Goal: Find specific page/section: Find specific page/section

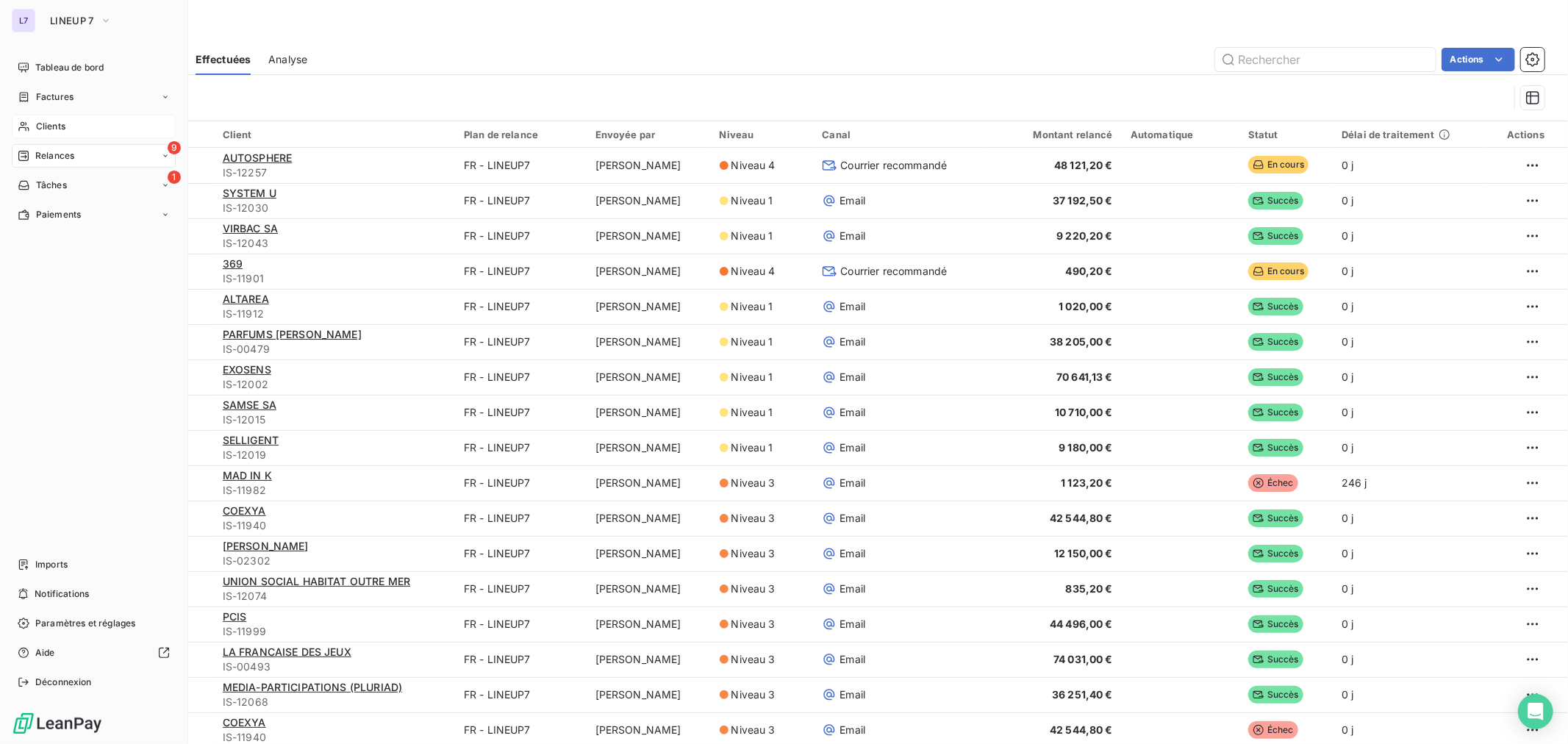
click at [47, 121] on span "Clients" at bounding box center [50, 127] width 30 height 14
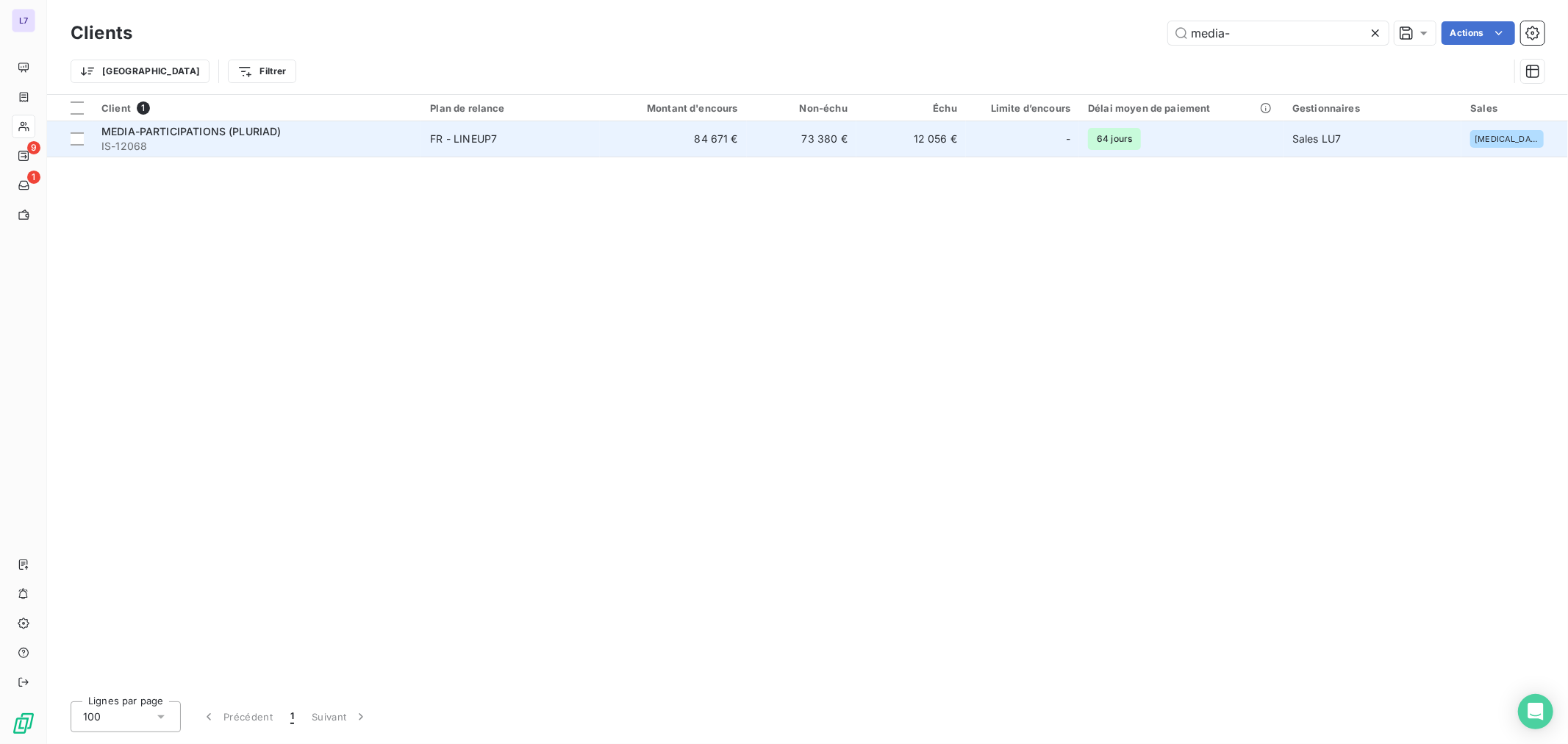
type input "media-"
click at [163, 140] on span "IS-12068" at bounding box center [256, 146] width 311 height 14
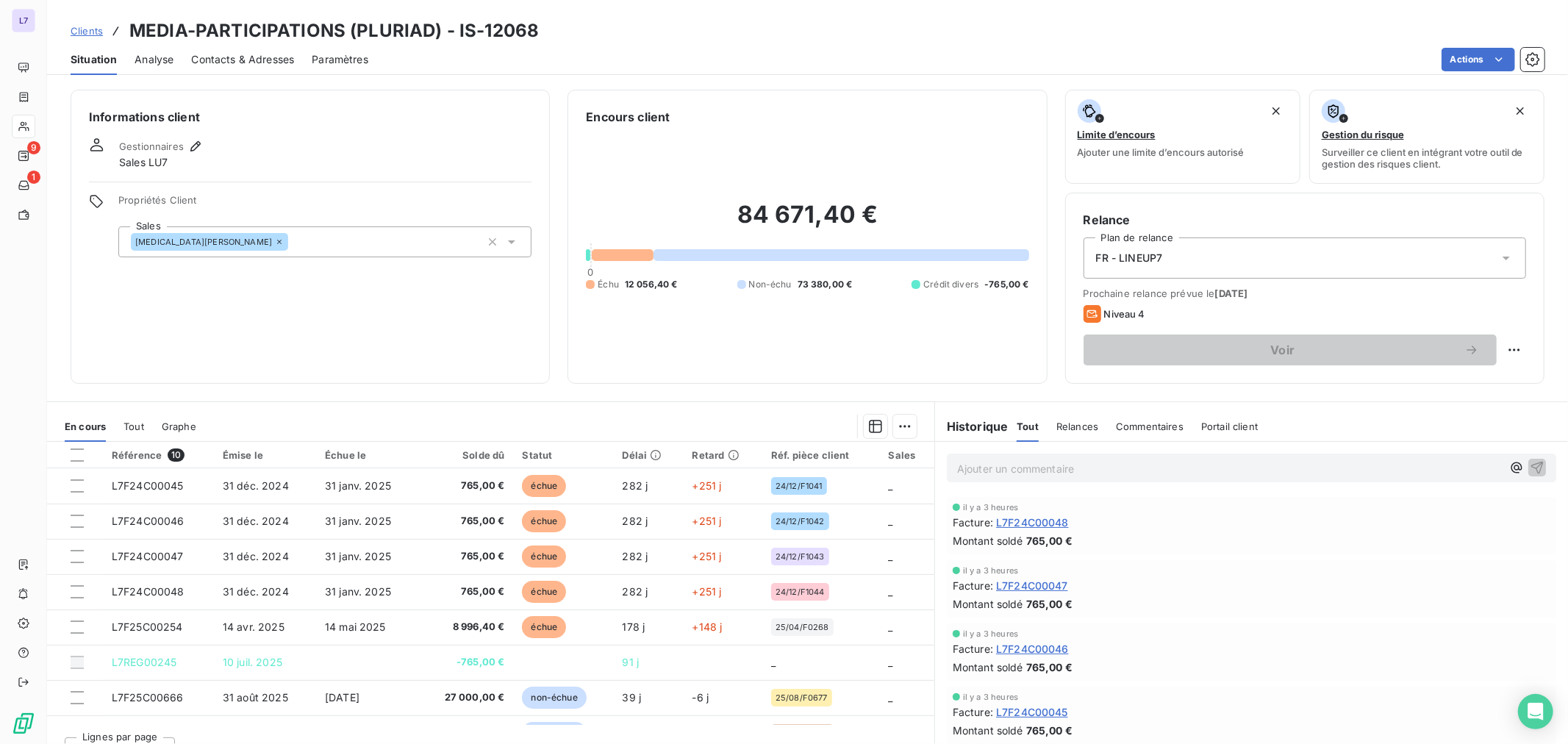
scroll to position [24, 0]
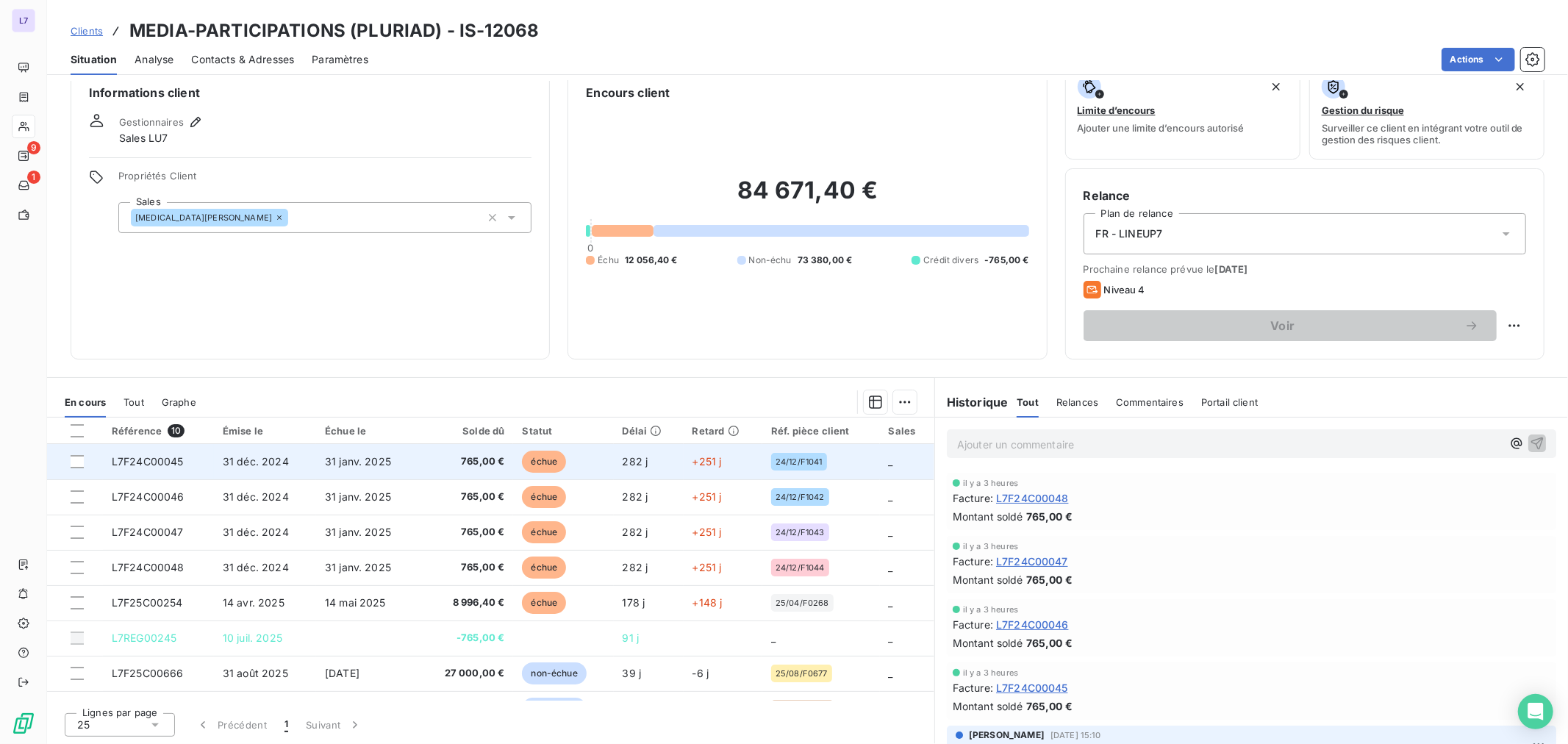
click at [232, 463] on span "31 déc. 2024" at bounding box center [256, 461] width 66 height 13
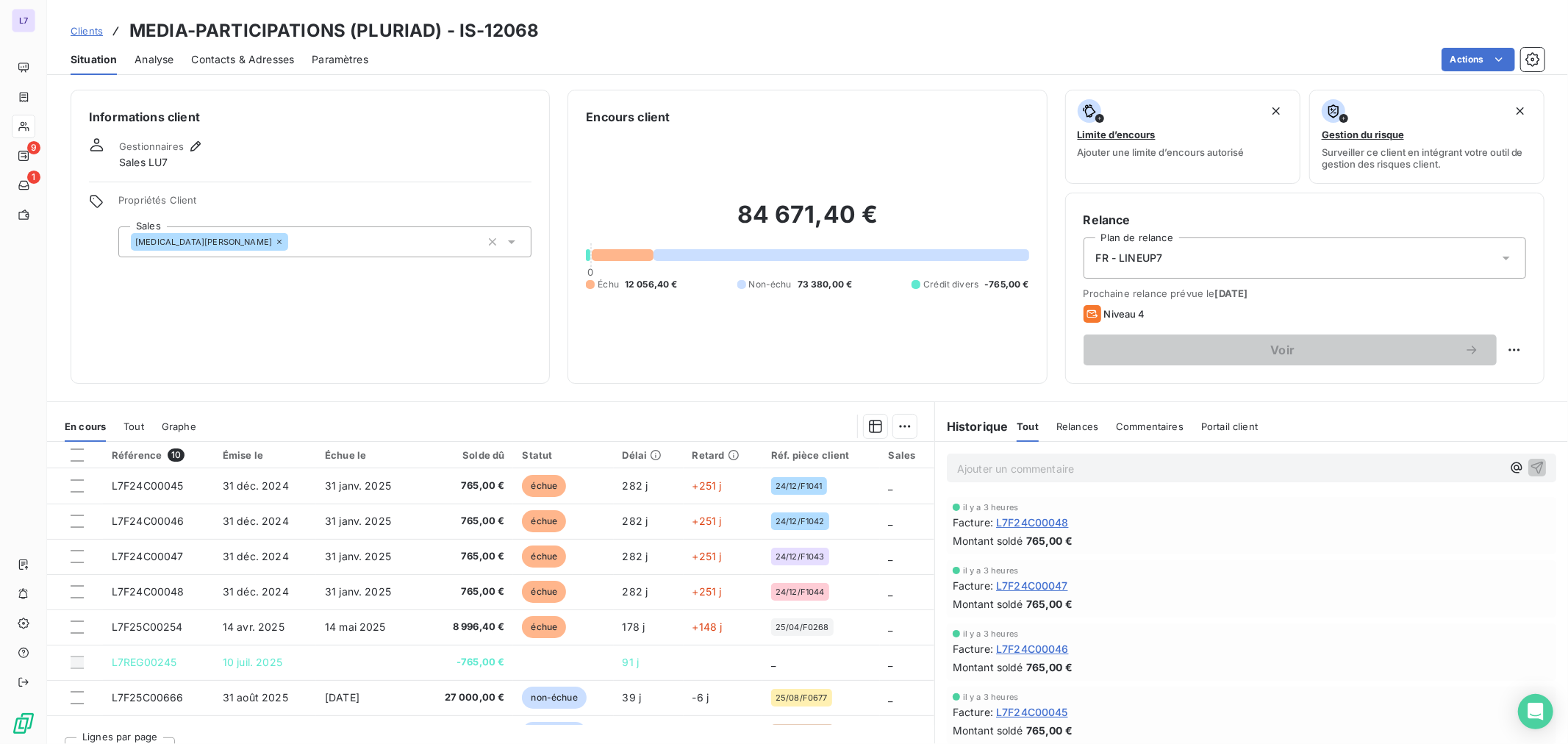
click at [97, 32] on span "Clients" at bounding box center [87, 31] width 32 height 12
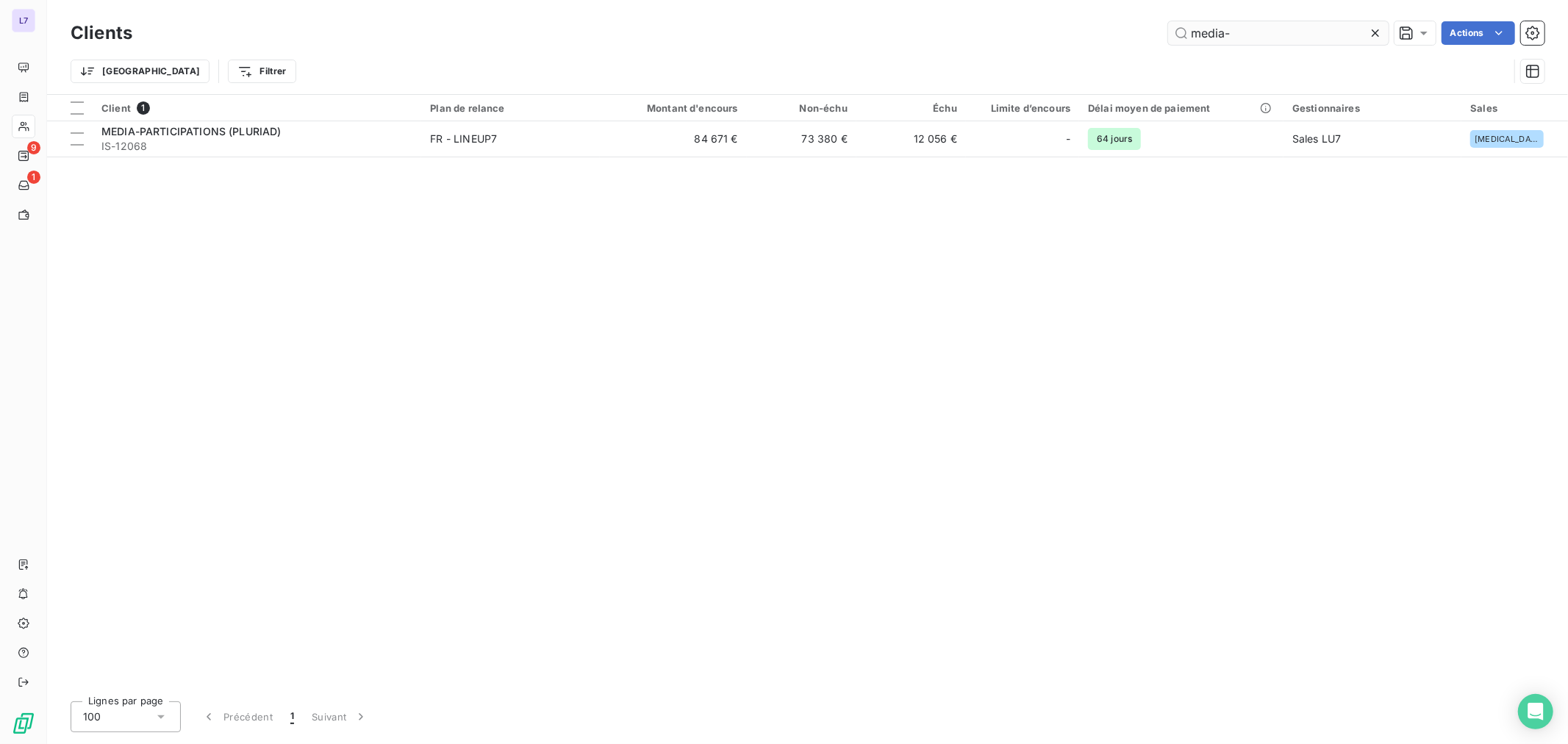
click at [1239, 35] on input "media-" at bounding box center [1278, 33] width 220 height 24
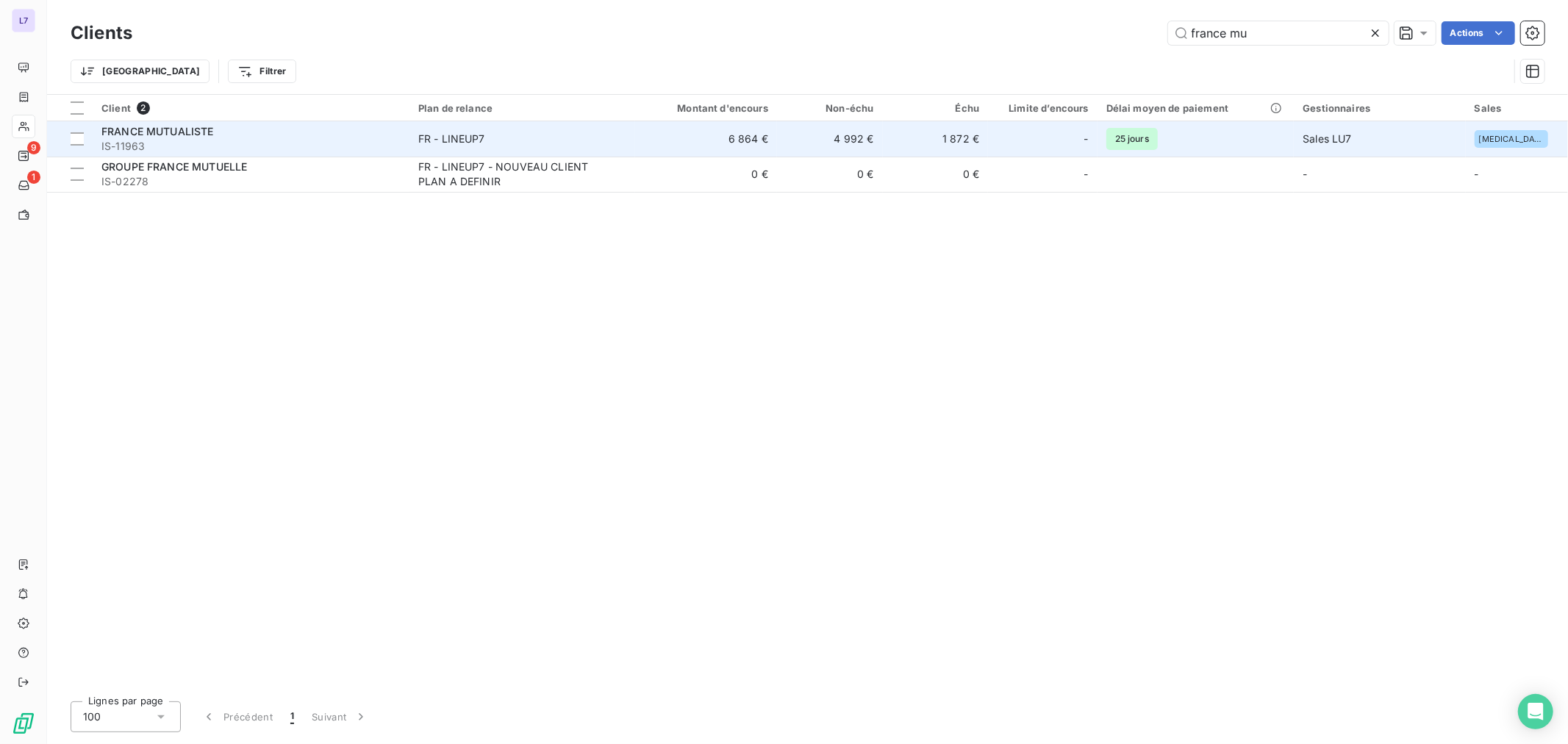
type input "france mu"
click at [478, 143] on div "FR - LINEUP7" at bounding box center [451, 139] width 67 height 14
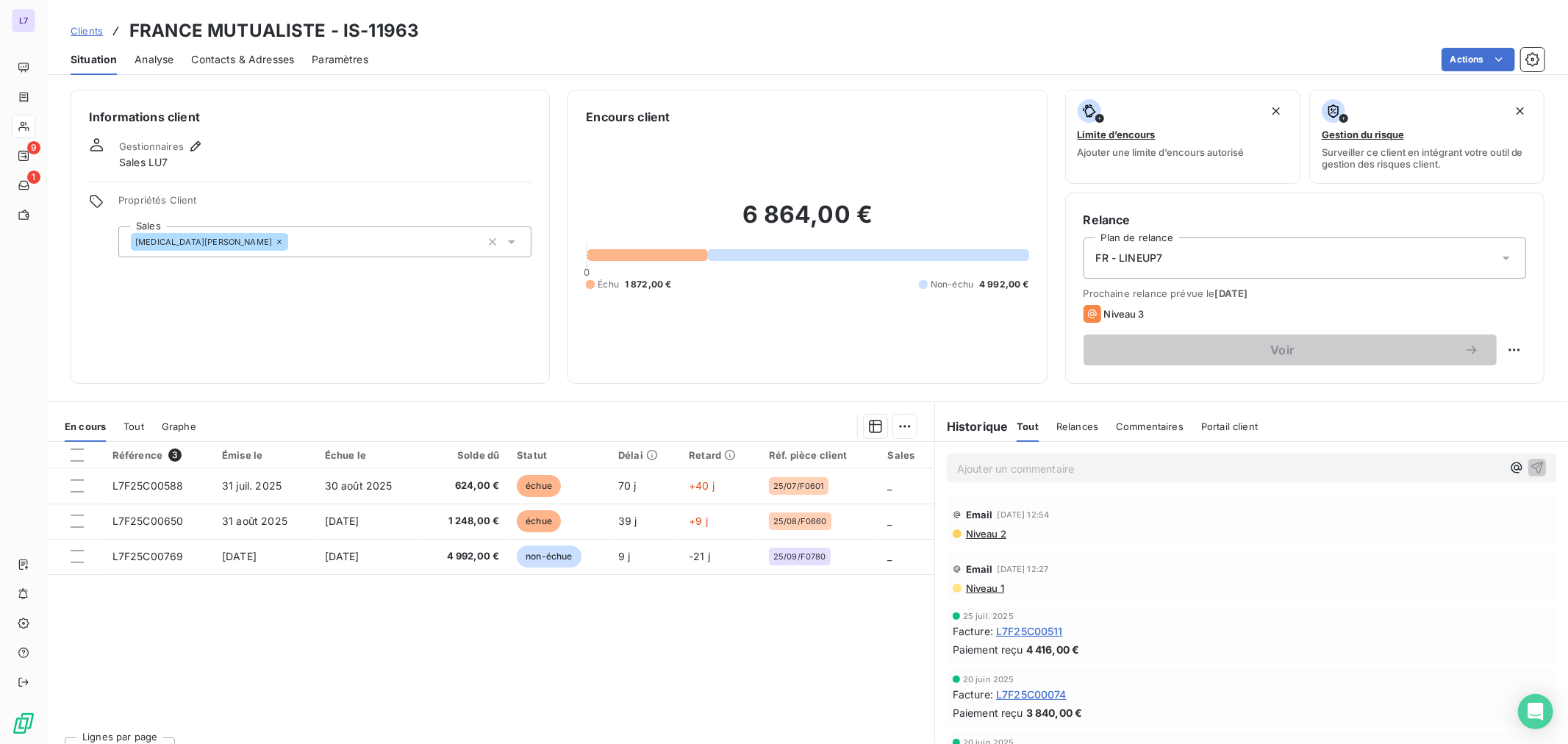
click at [266, 61] on span "Contacts & Adresses" at bounding box center [243, 59] width 103 height 14
